Goal: Browse casually

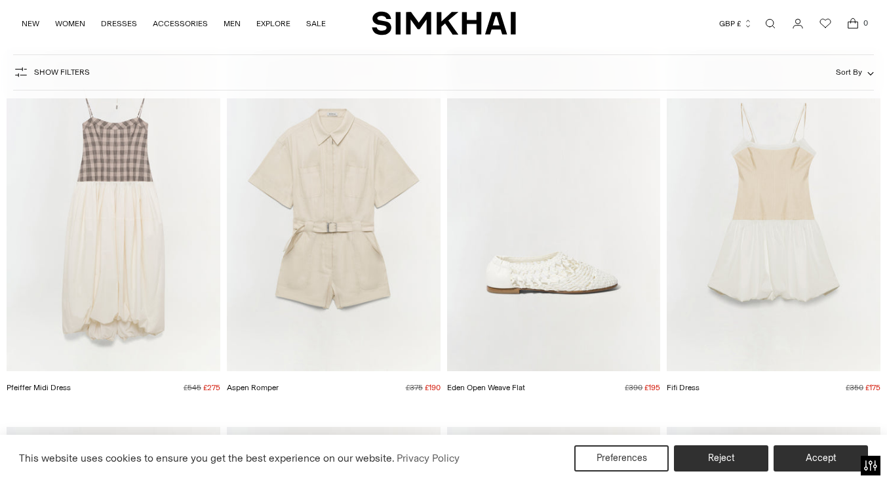
scroll to position [910, 0]
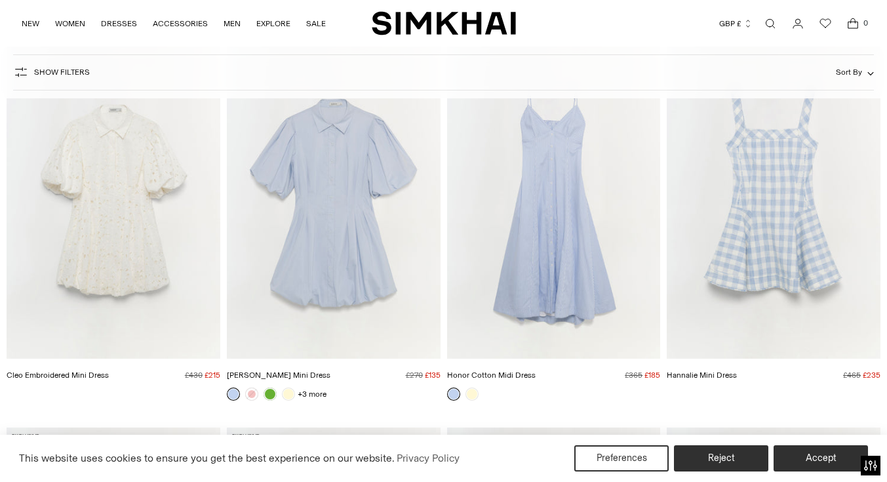
click at [0, 0] on img "Honor Cotton Midi Dress" at bounding box center [0, 0] width 0 height 0
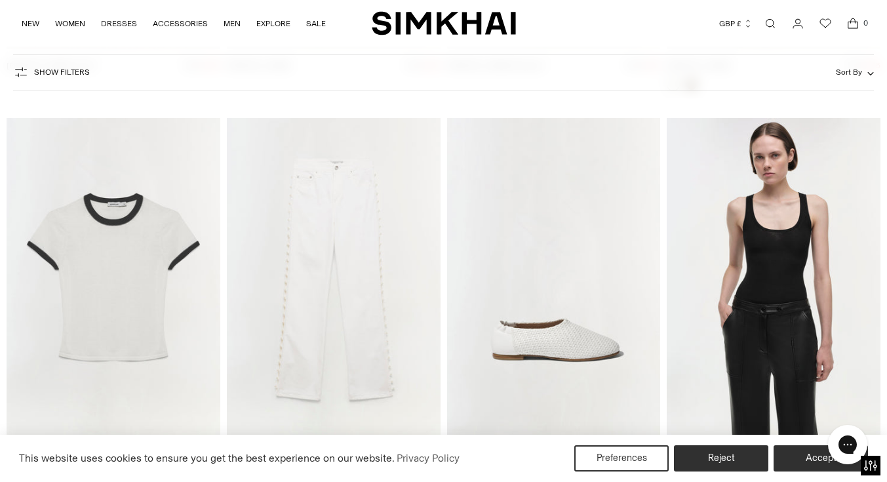
scroll to position [5491, 0]
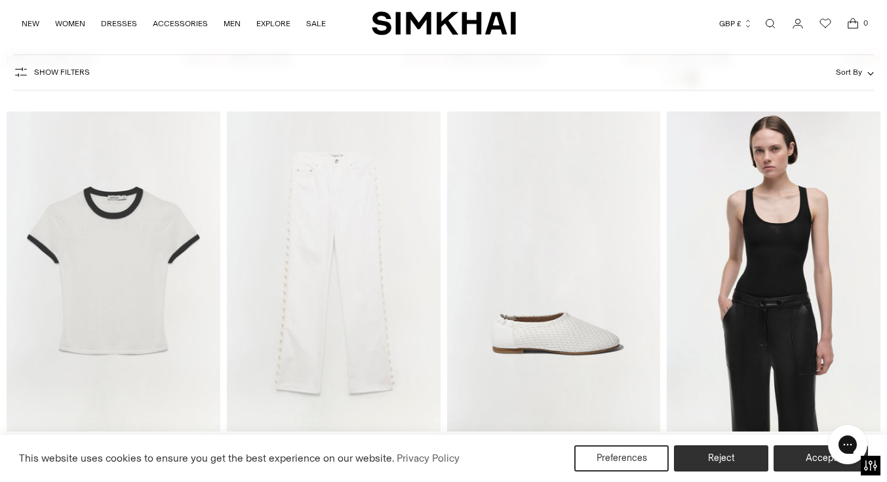
click at [0, 0] on img "Carmen Cotton Silk Top" at bounding box center [0, 0] width 0 height 0
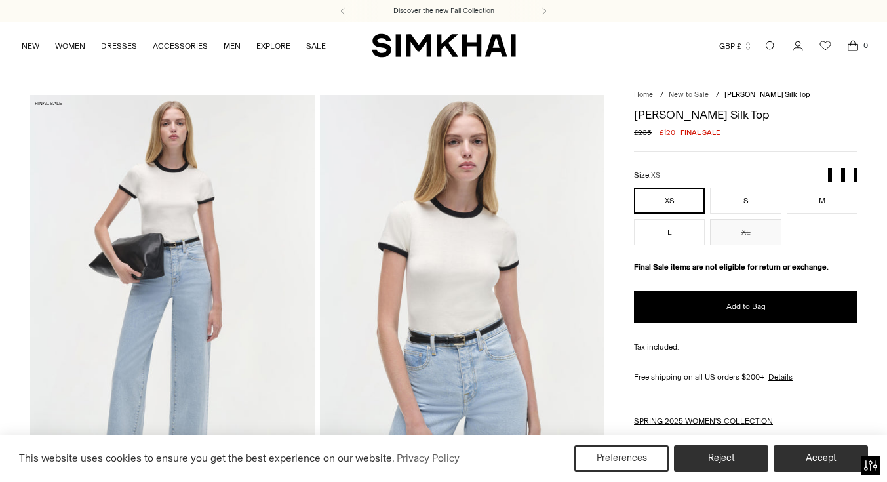
click at [451, 228] on img at bounding box center [462, 308] width 285 height 427
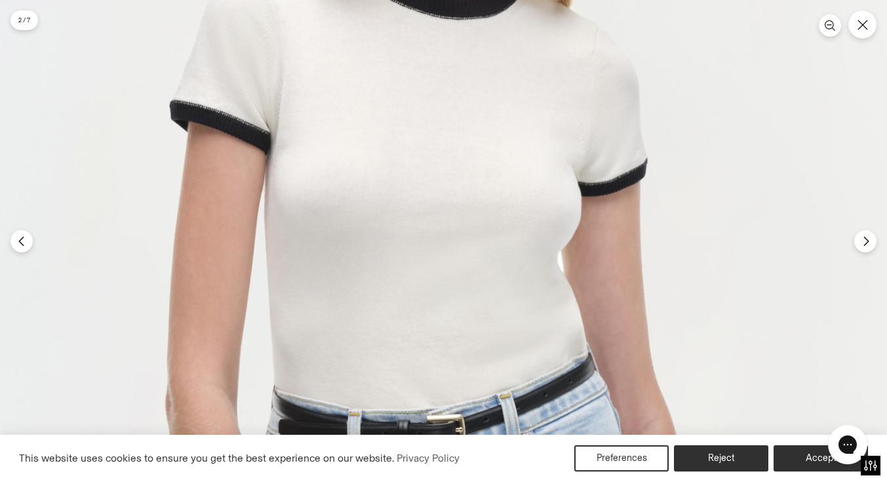
click at [437, 198] on img at bounding box center [454, 326] width 963 height 1445
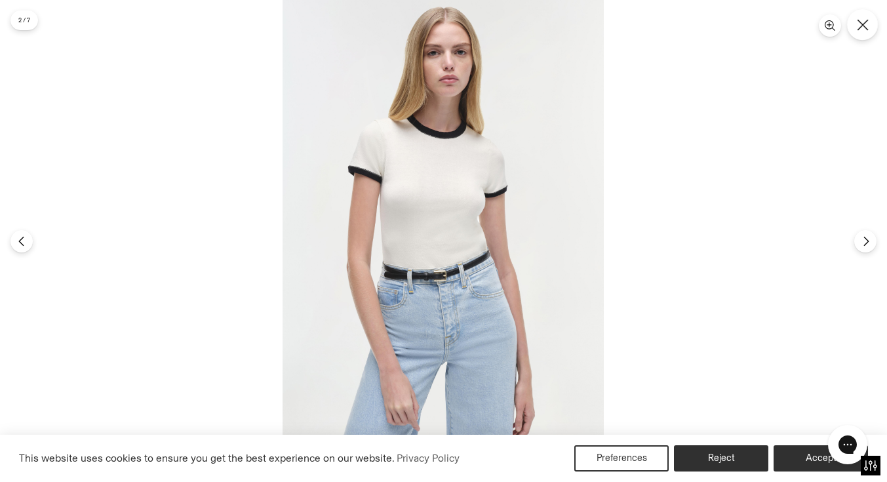
click at [870, 18] on button "Close" at bounding box center [862, 24] width 31 height 31
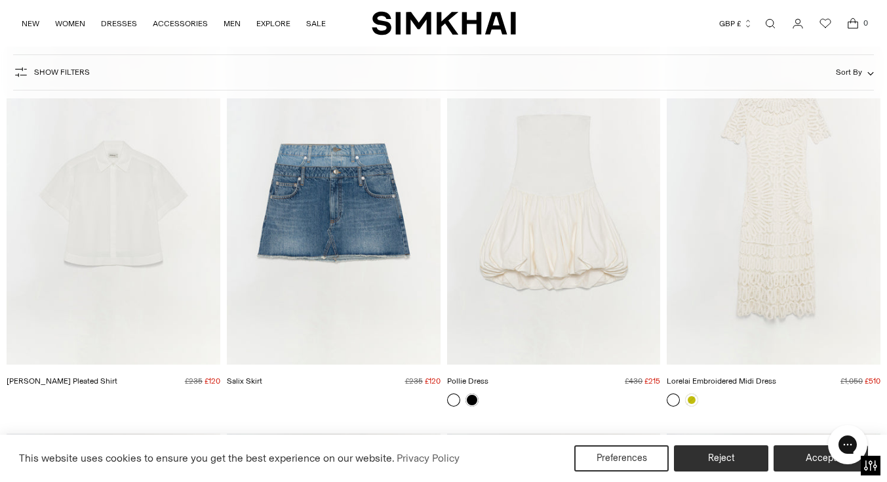
scroll to position [3252, 0]
